Goal: Information Seeking & Learning: Learn about a topic

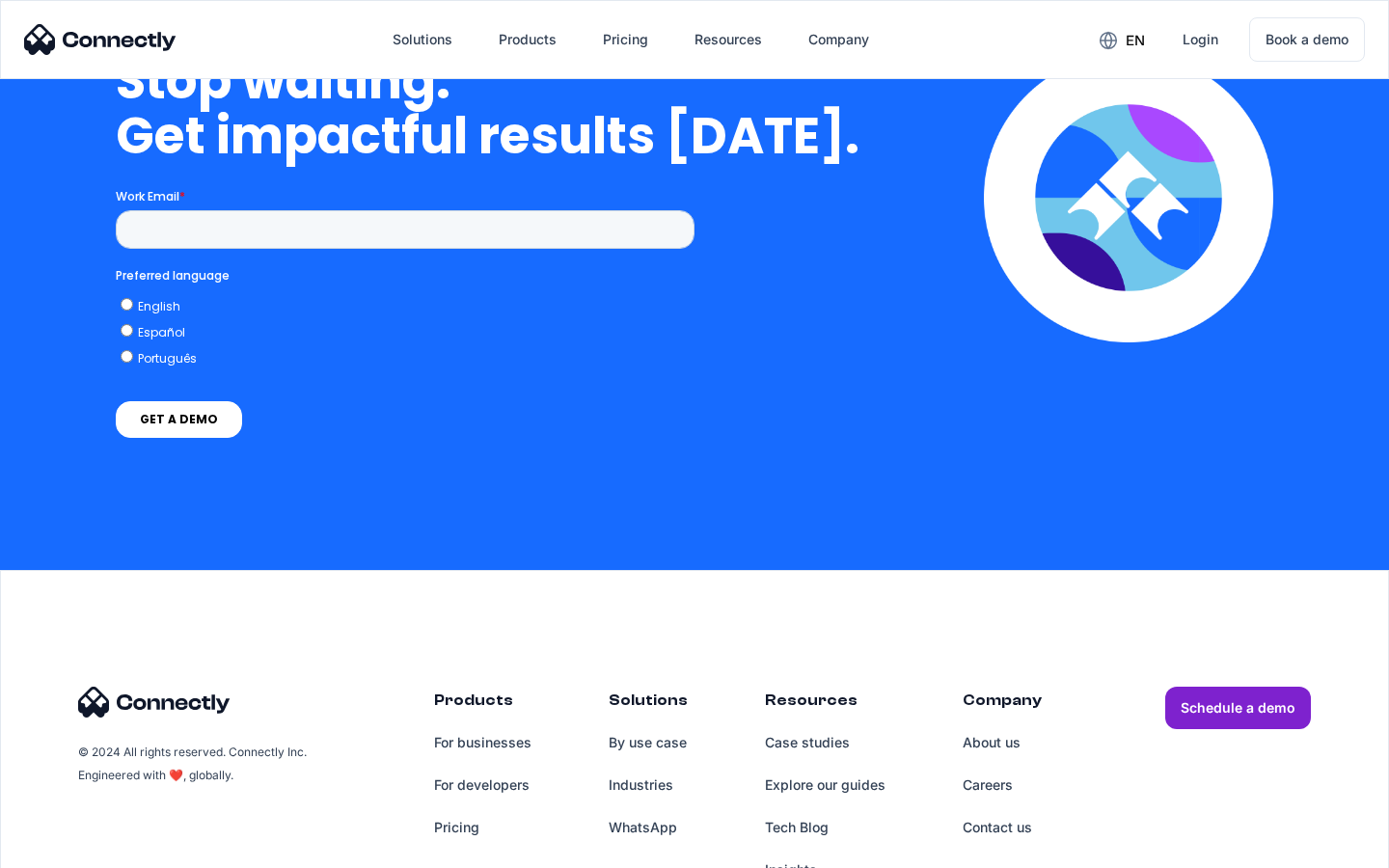
scroll to position [5608, 0]
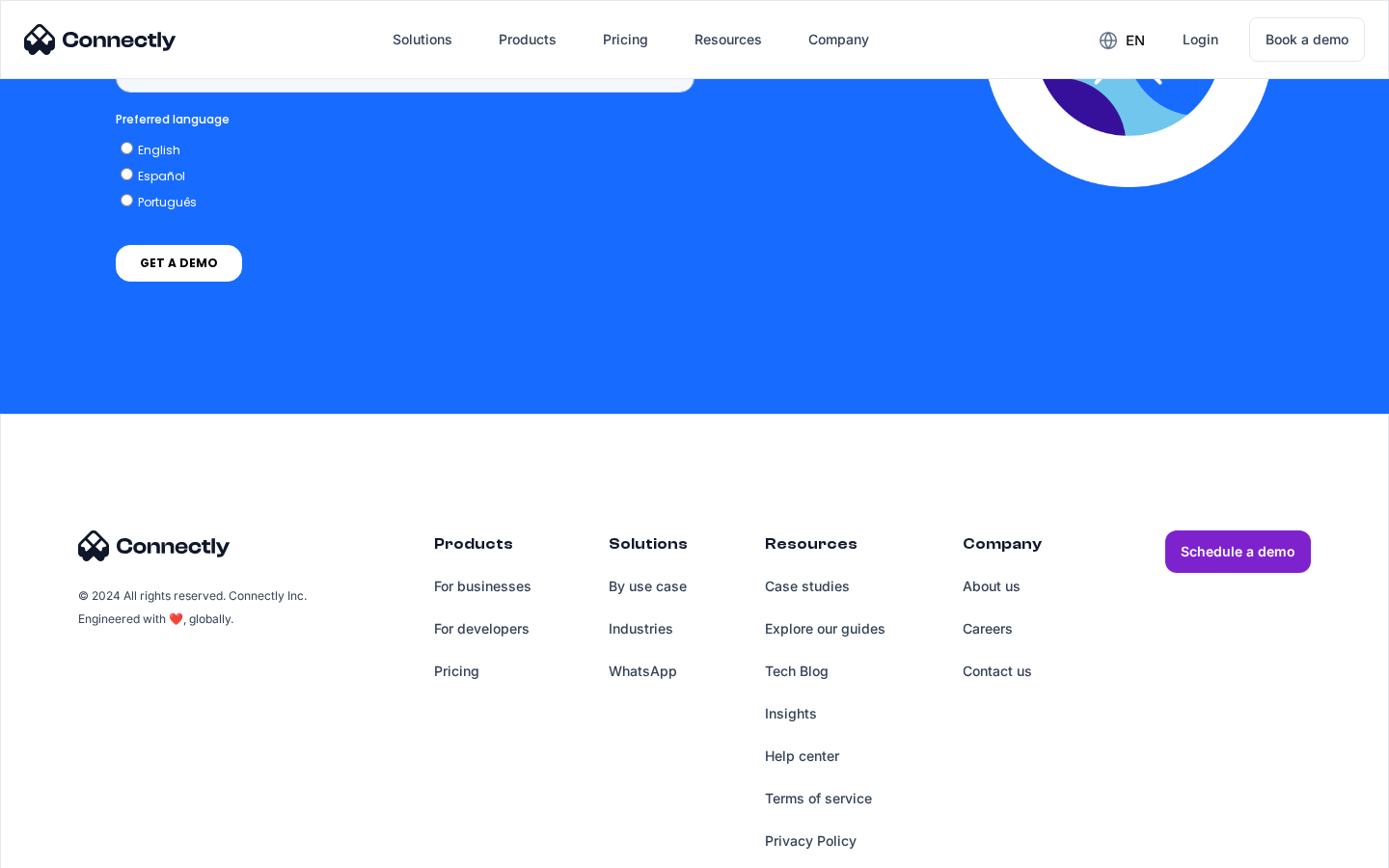
scroll to position [1445, 0]
